Goal: Check status: Check status

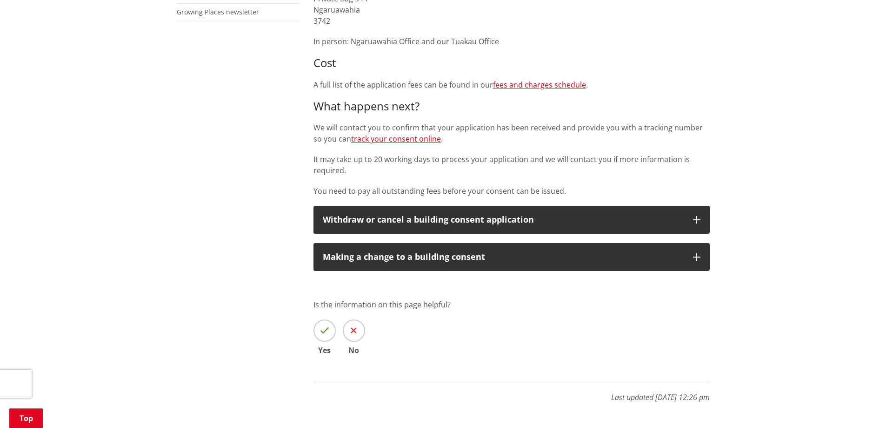
scroll to position [372, 0]
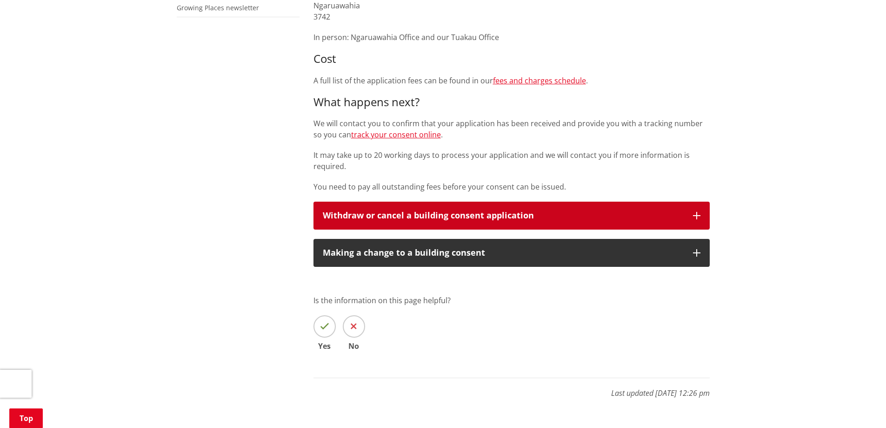
click at [383, 214] on div "Withdraw or cancel a building consent application" at bounding box center [503, 215] width 361 height 9
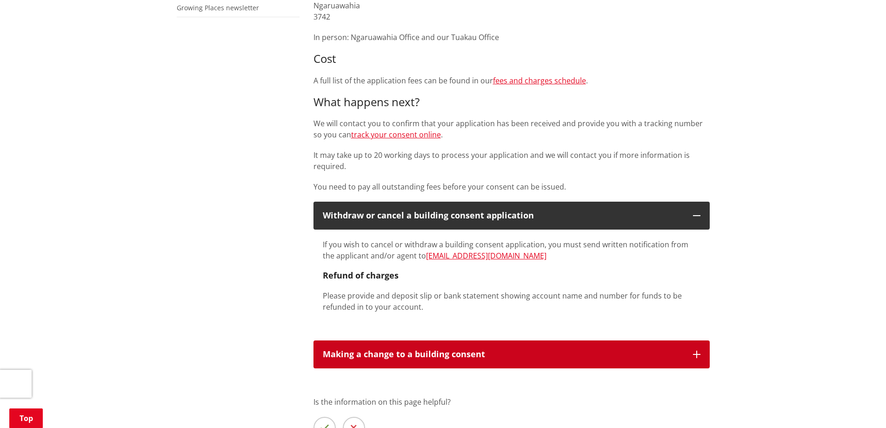
click at [492, 346] on button "Making a change to a building consent" at bounding box center [512, 354] width 396 height 28
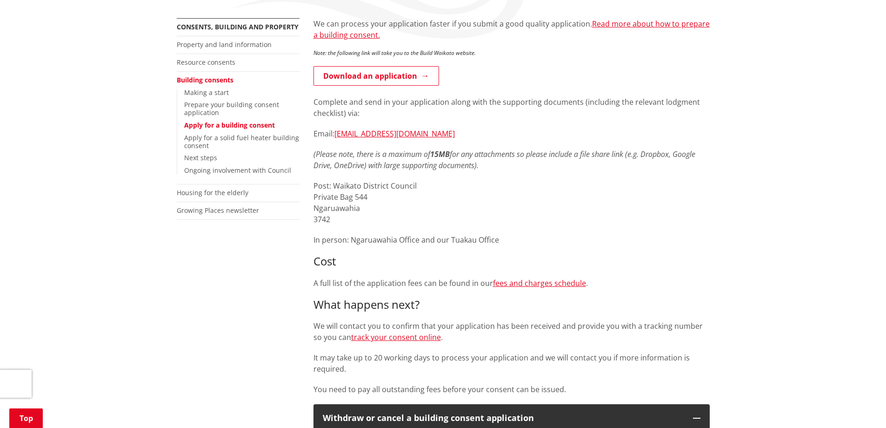
scroll to position [186, 0]
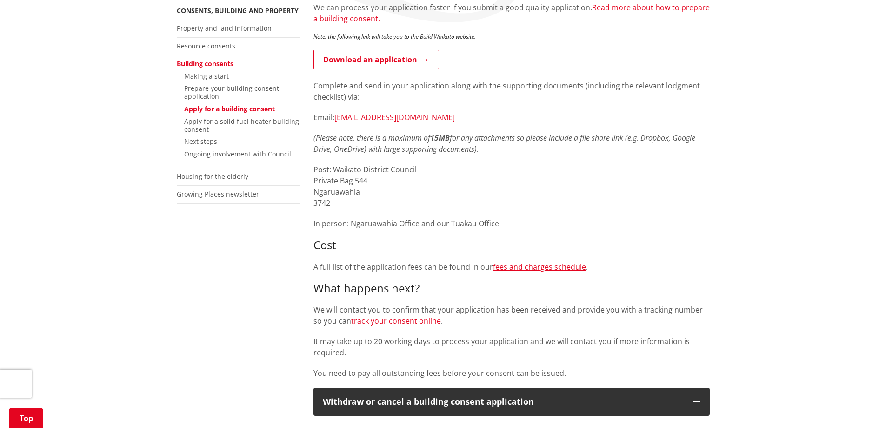
click at [417, 322] on link "track your consent online" at bounding box center [396, 320] width 90 height 10
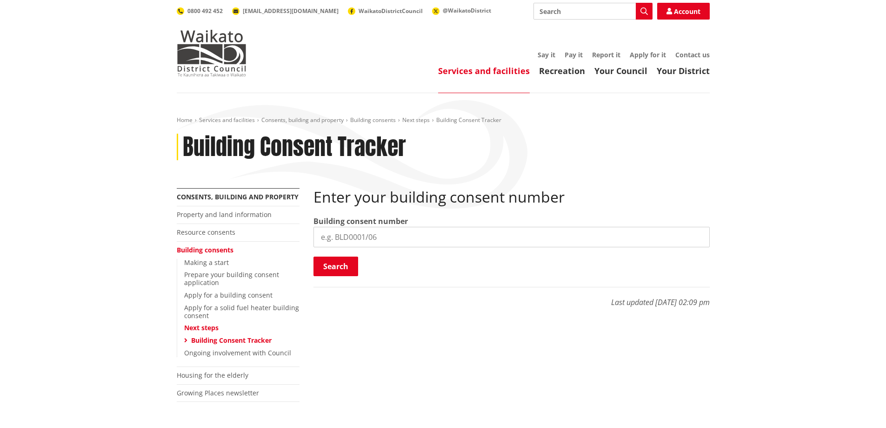
click at [397, 239] on input "search" at bounding box center [512, 237] width 396 height 20
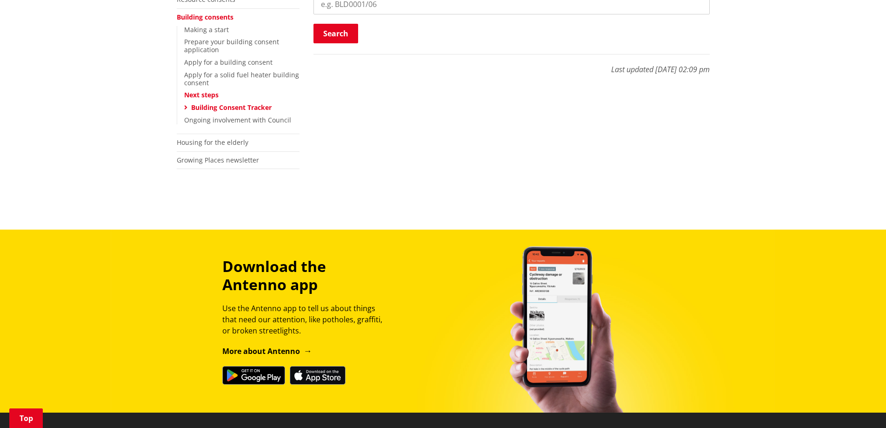
scroll to position [279, 0]
